Goal: Participate in discussion: Engage in conversation with other users on a specific topic

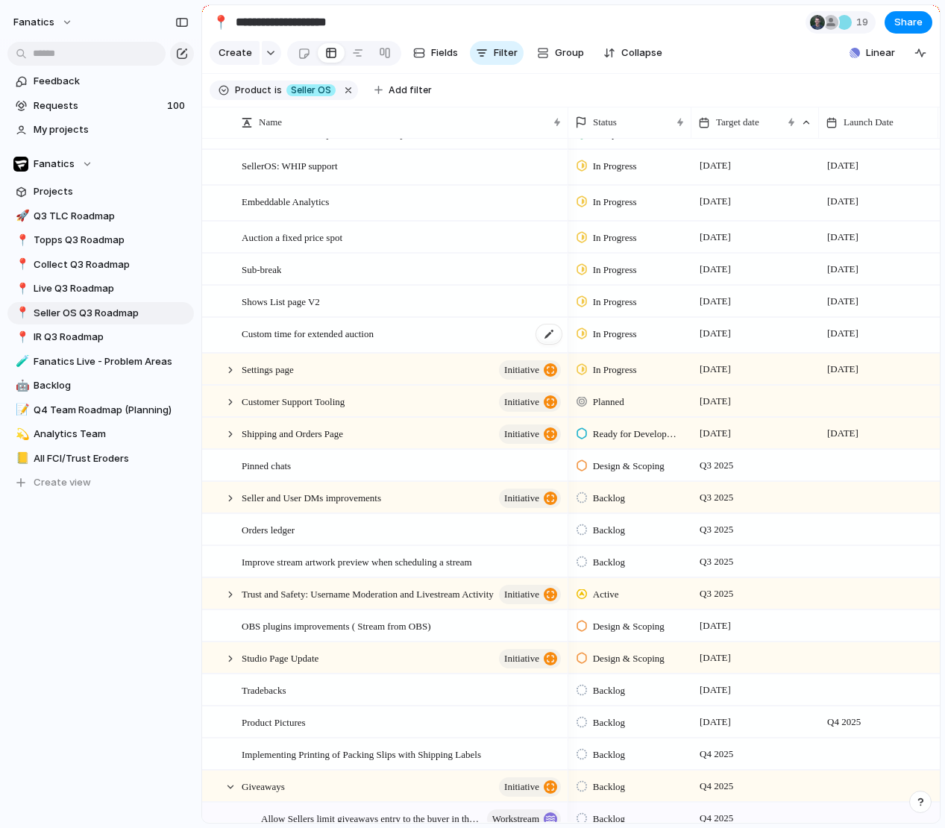
scroll to position [128, 0]
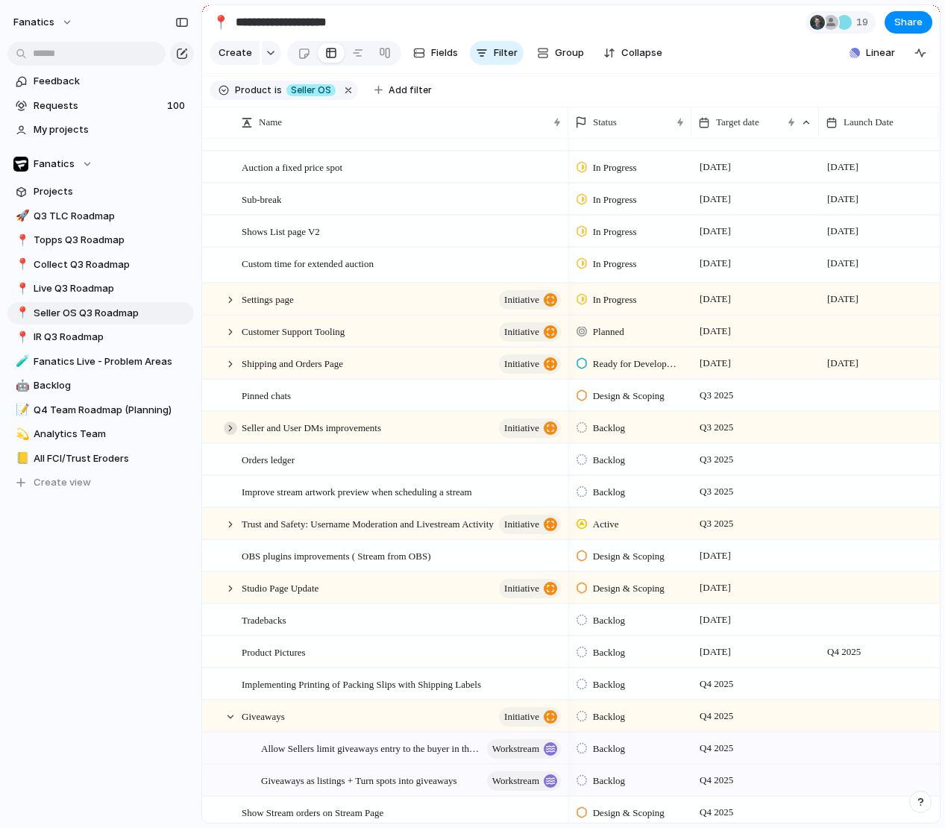
click at [230, 426] on div at bounding box center [230, 428] width 13 height 13
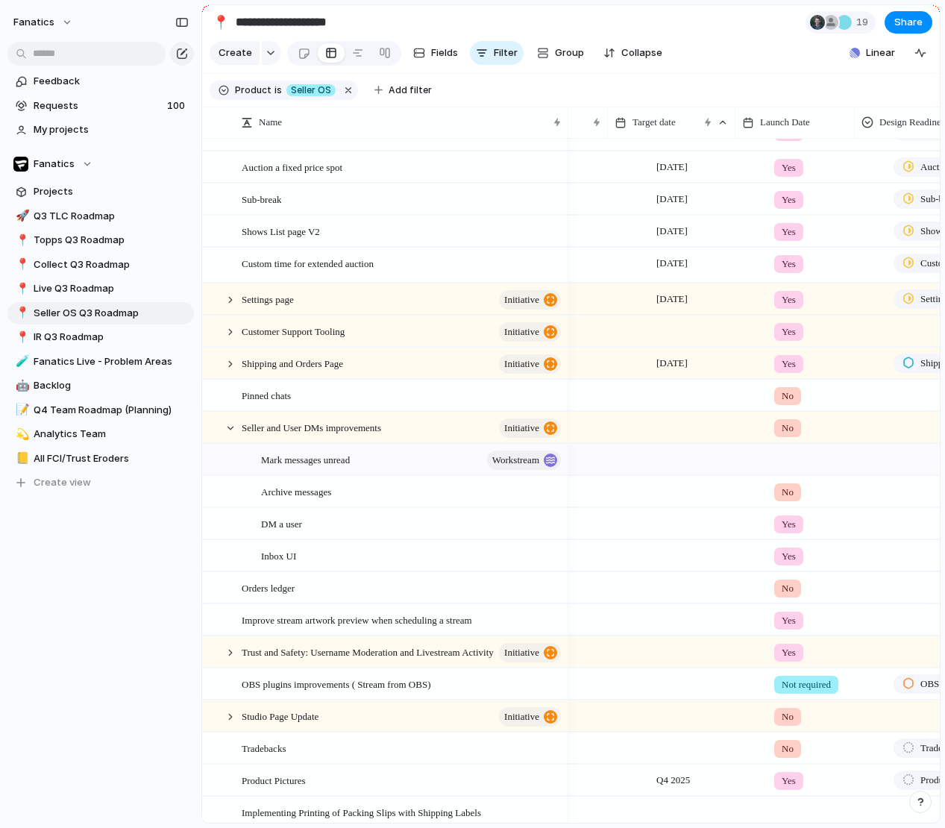
scroll to position [0, 171]
click at [784, 492] on span "No" at bounding box center [788, 492] width 12 height 15
click at [806, 554] on div "Yes" at bounding box center [793, 554] width 32 height 18
click at [423, 497] on div "Archive messages" at bounding box center [412, 492] width 302 height 31
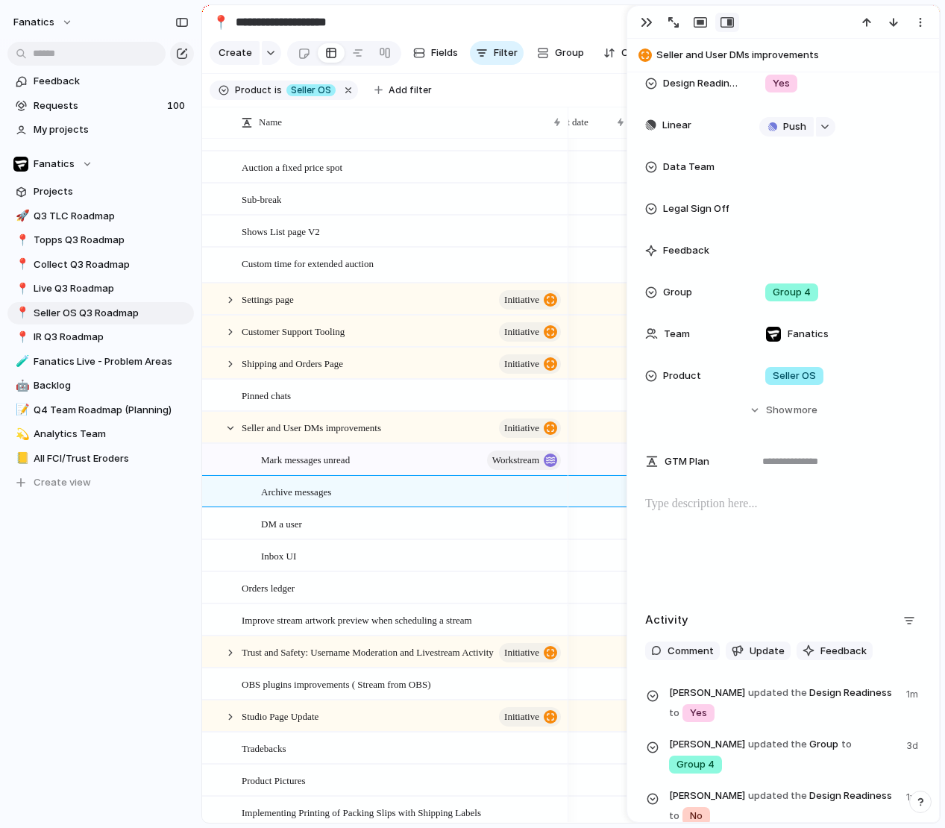
scroll to position [294, 0]
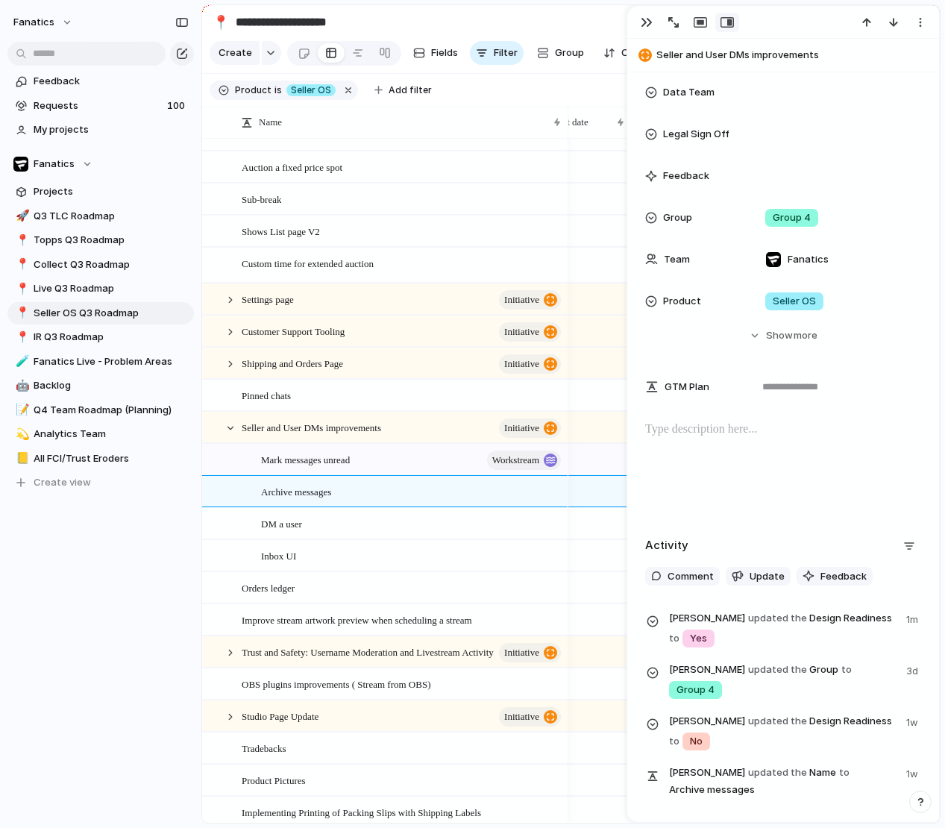
click at [709, 447] on div at bounding box center [783, 469] width 276 height 96
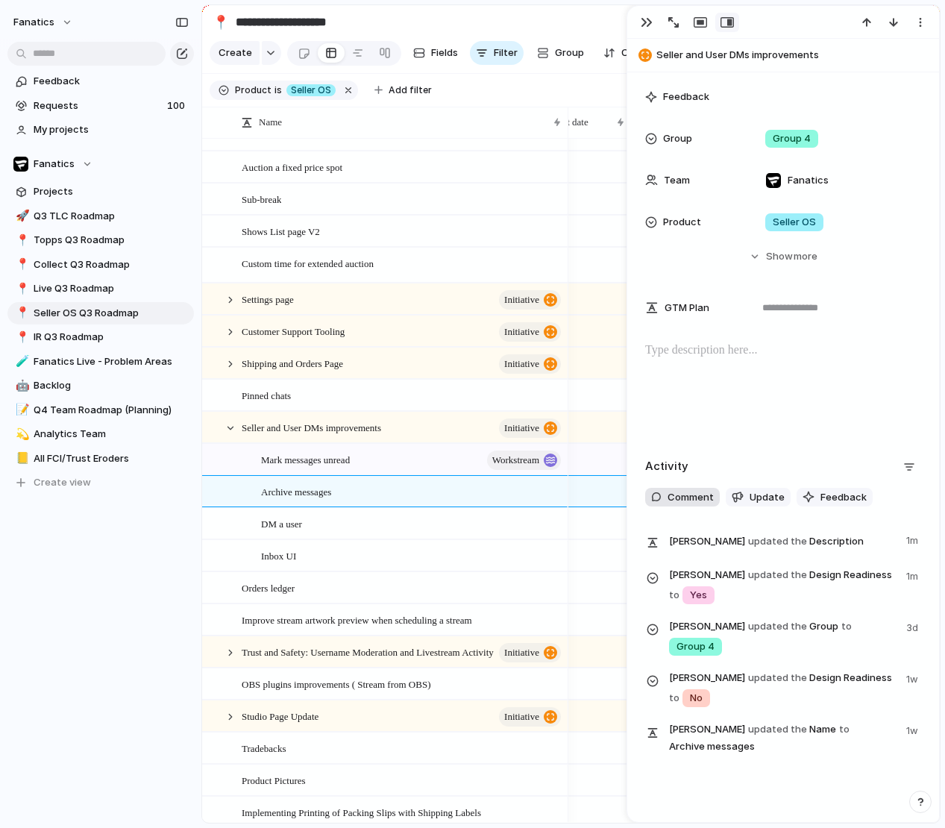
click at [698, 494] on span "Comment" at bounding box center [691, 497] width 46 height 15
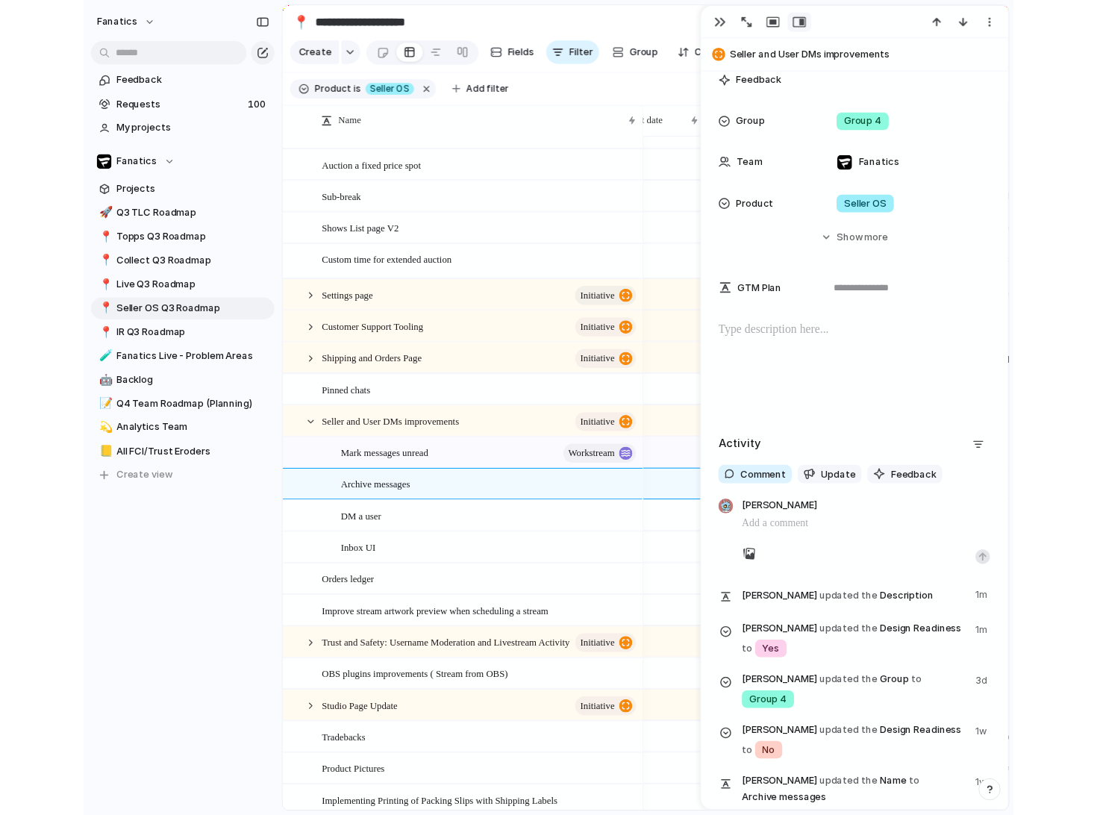
scroll to position [389, 0]
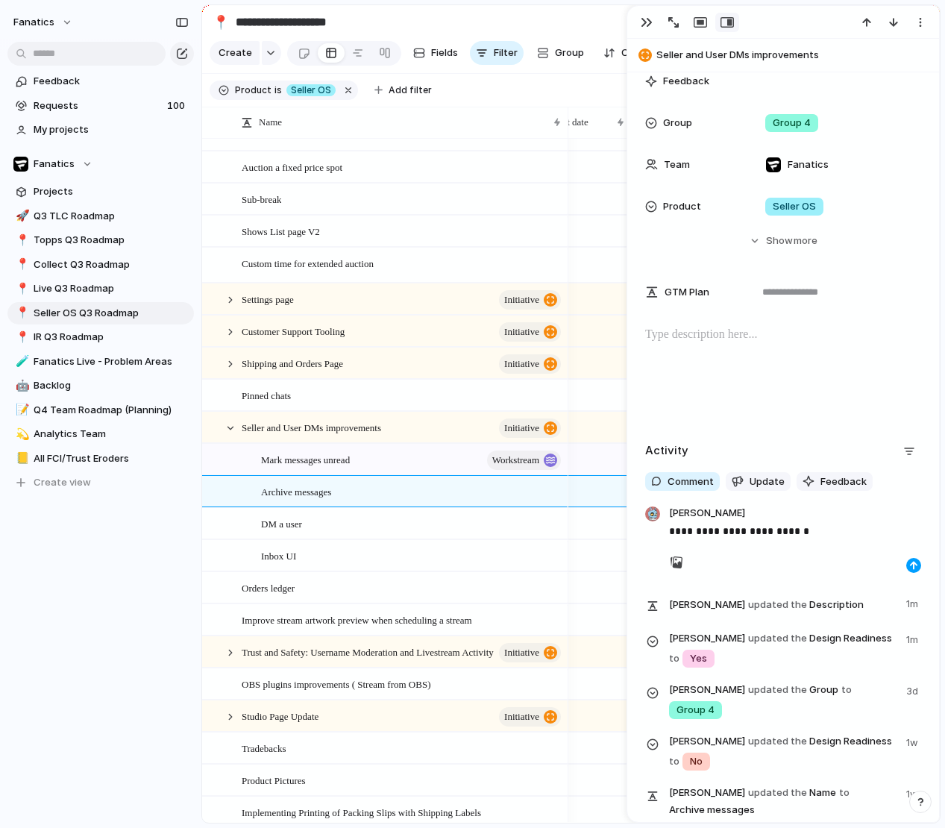
click at [912, 562] on div "button" at bounding box center [913, 565] width 9 height 9
